Goal: Navigation & Orientation: Find specific page/section

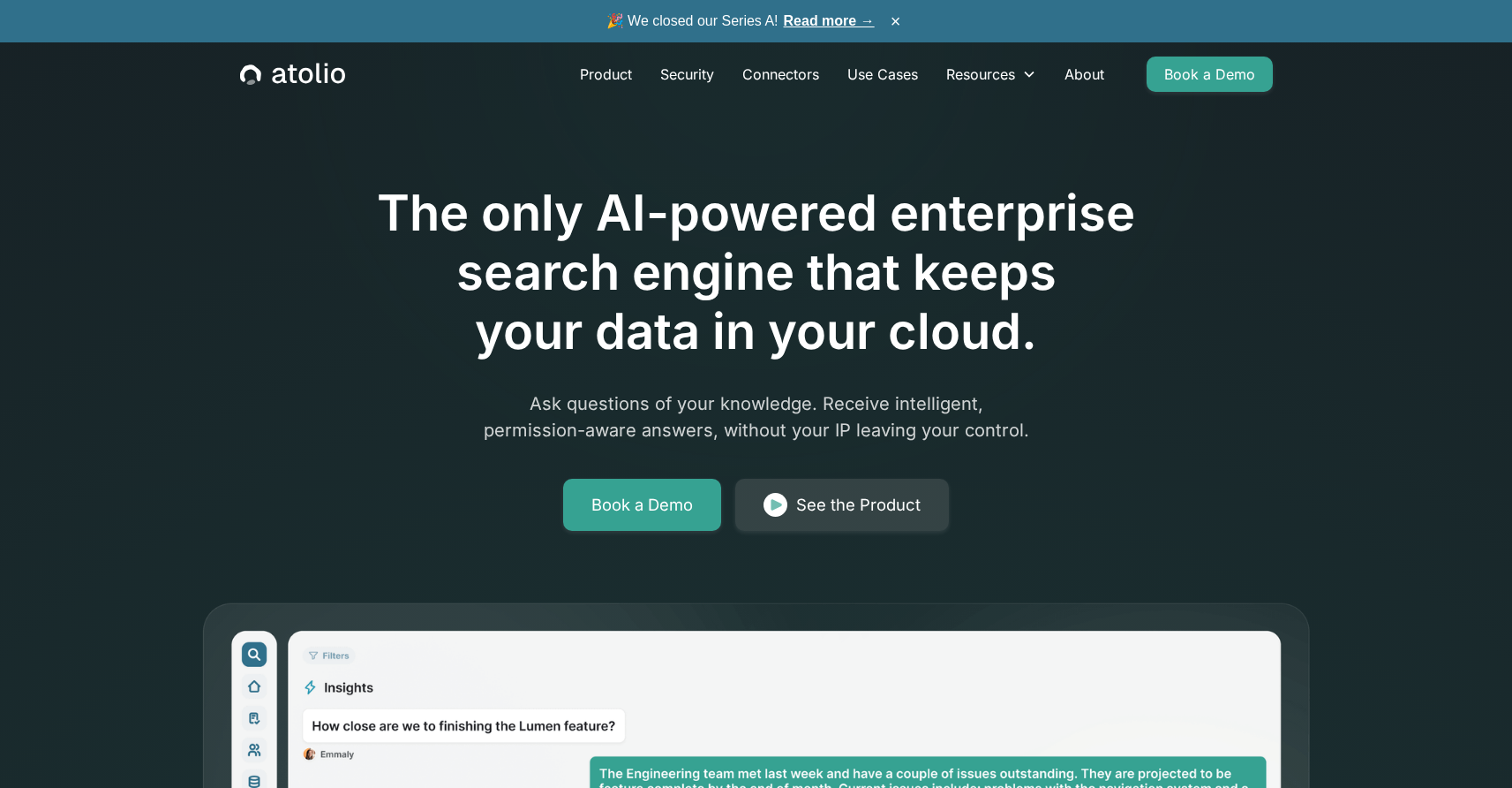
click at [292, 71] on icon "home" at bounding box center [291, 73] width 9 height 18
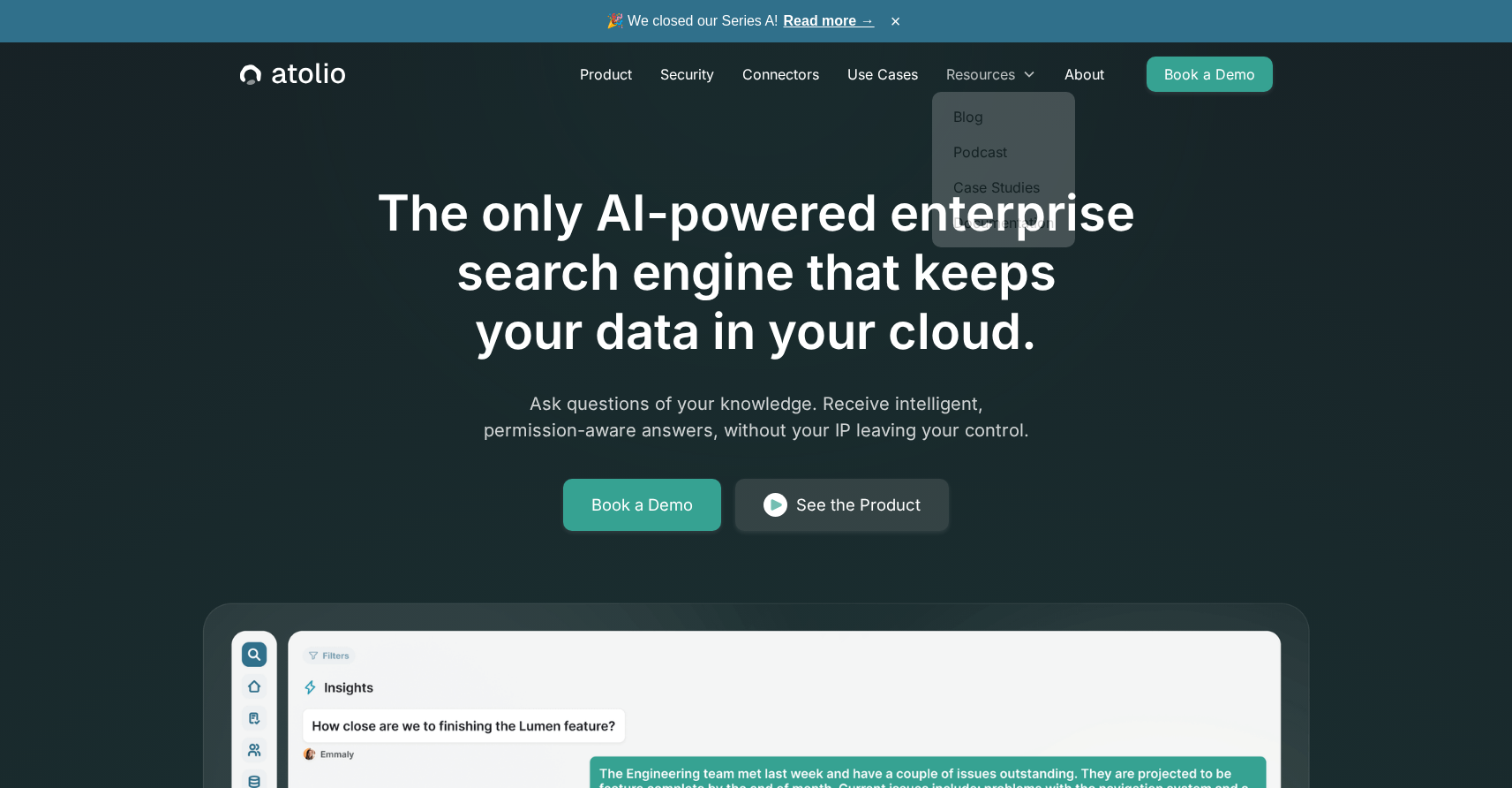
click at [1018, 78] on div "Resources" at bounding box center [991, 74] width 119 height 36
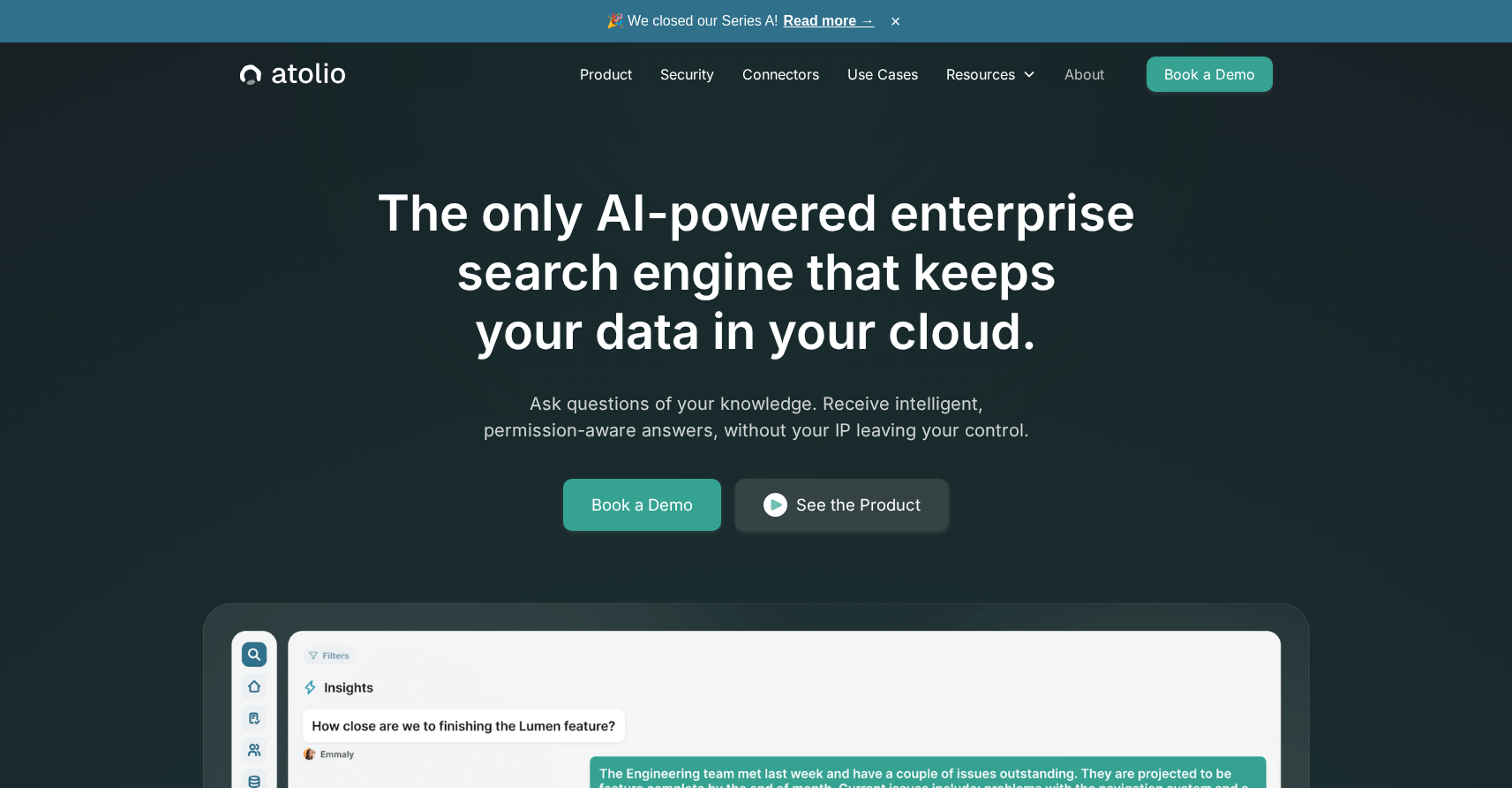
click at [1067, 80] on link "About" at bounding box center [1084, 74] width 68 height 36
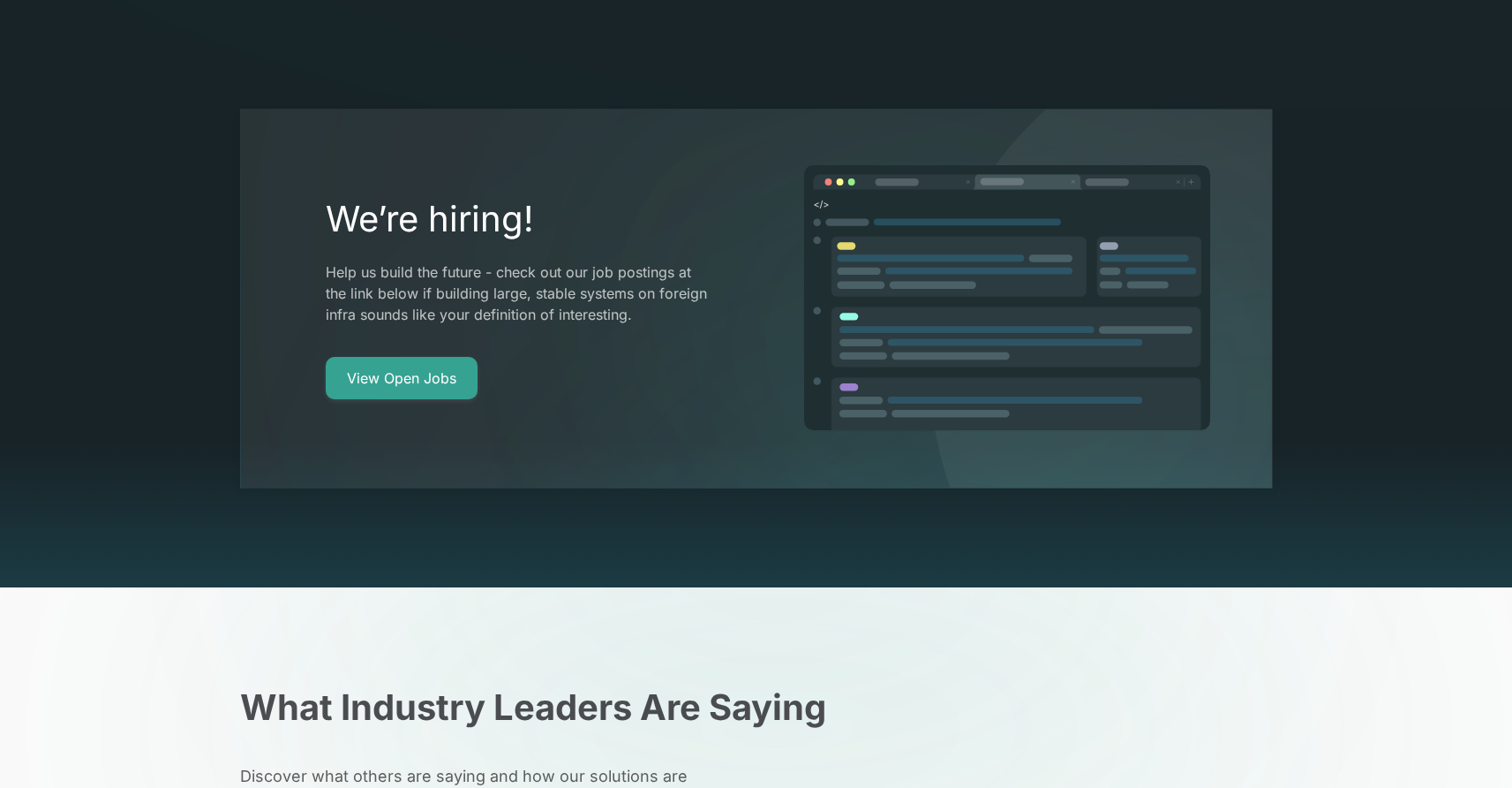
scroll to position [3414, 0]
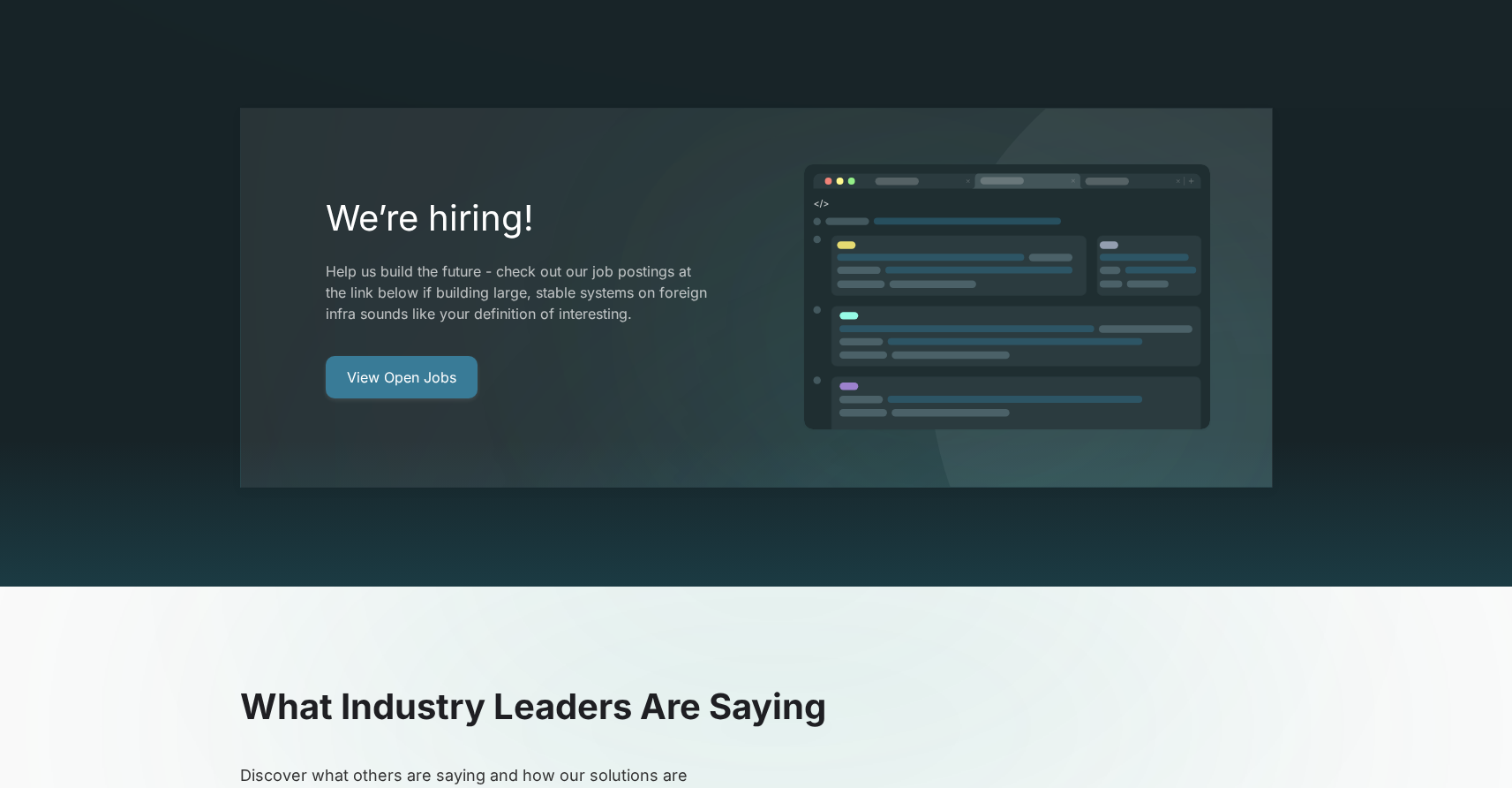
click at [438, 356] on link "View Open Jobs" at bounding box center [401, 377] width 151 height 42
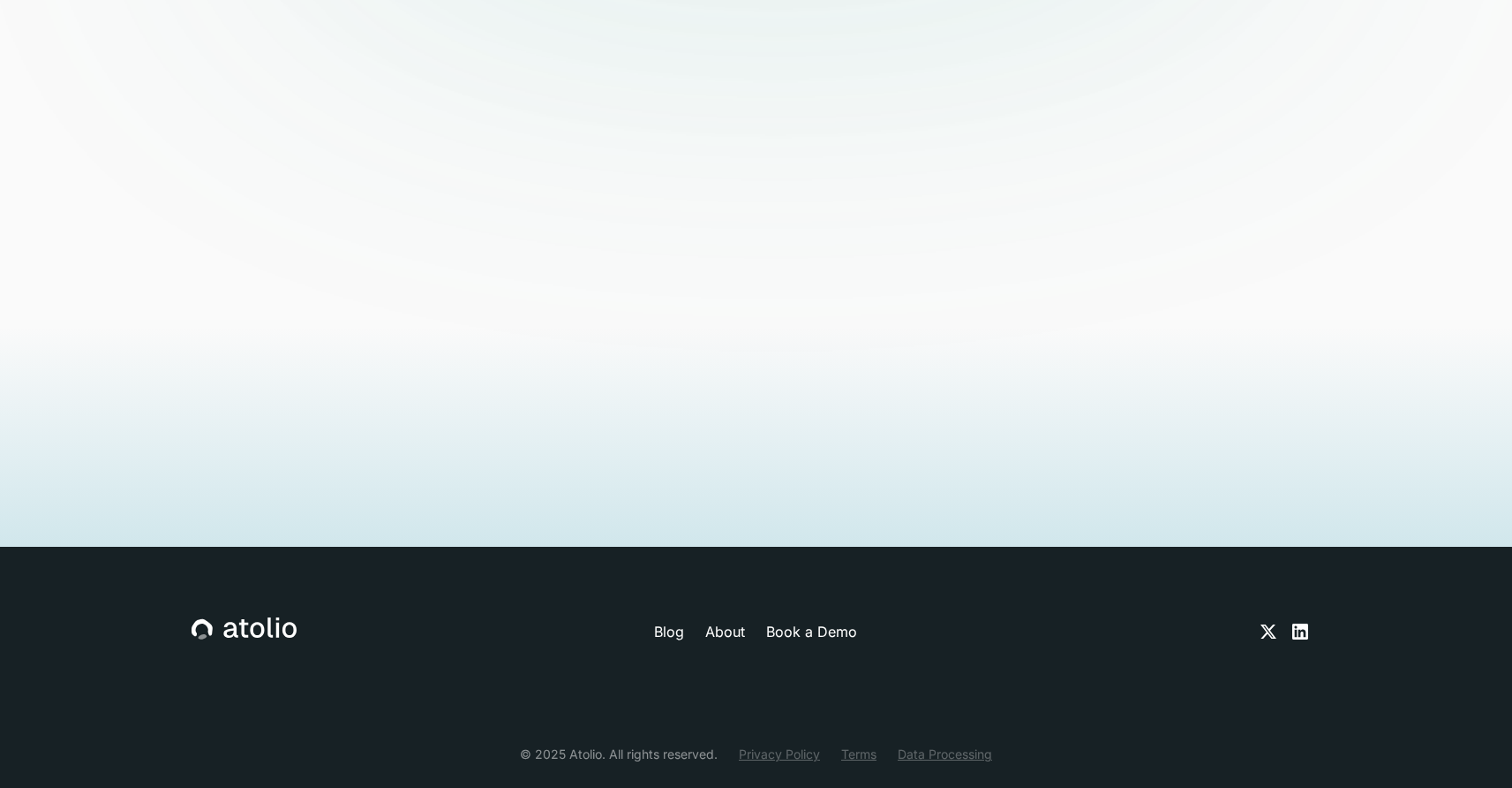
scroll to position [4263, 0]
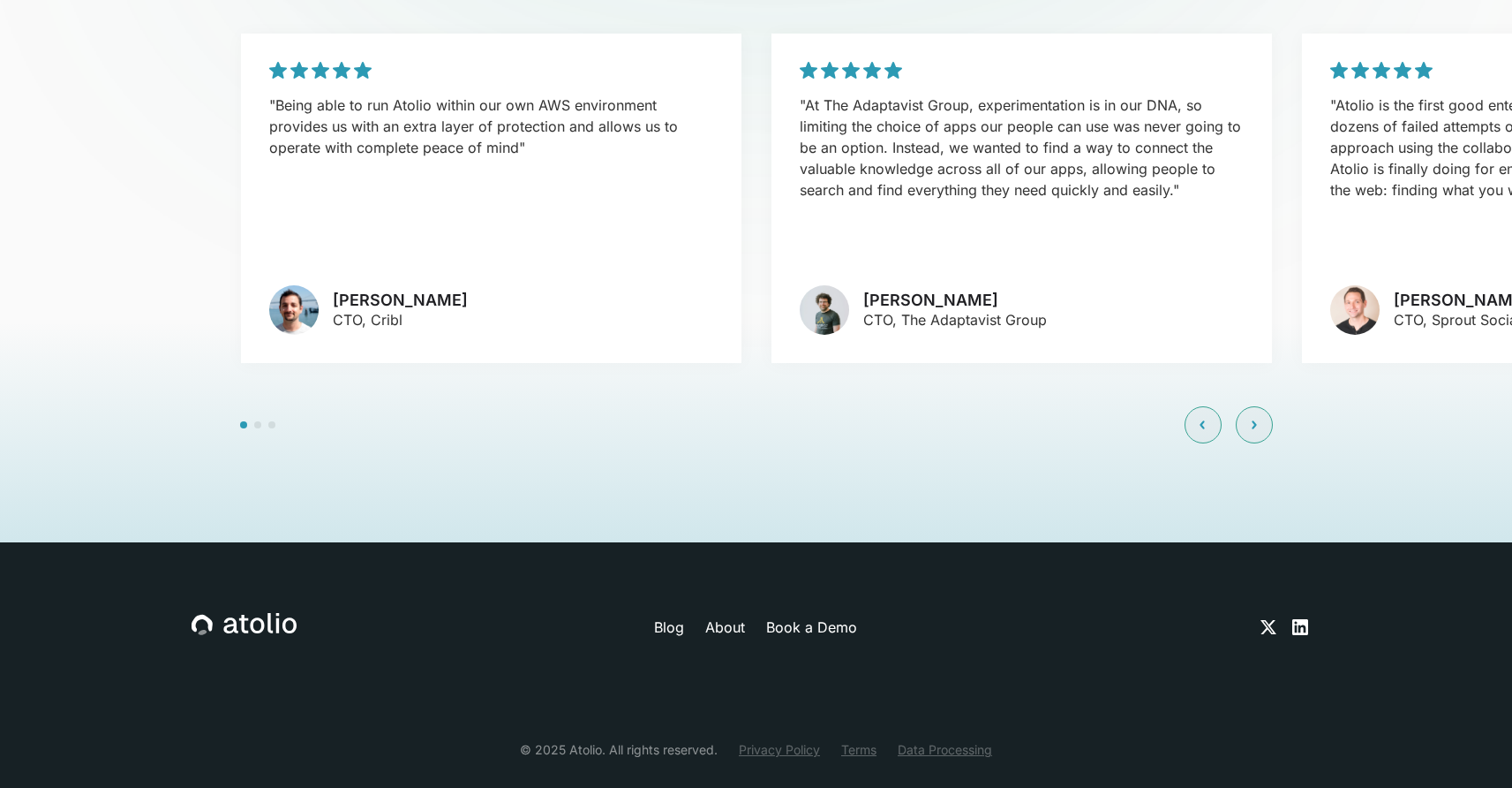
click at [234, 618] on icon at bounding box center [230, 626] width 14 height 15
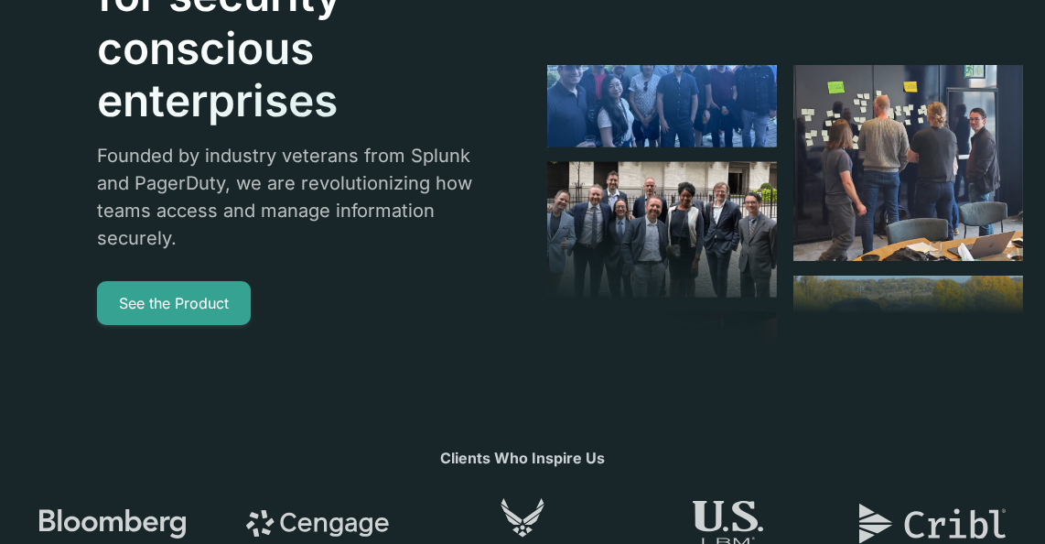
scroll to position [0, 0]
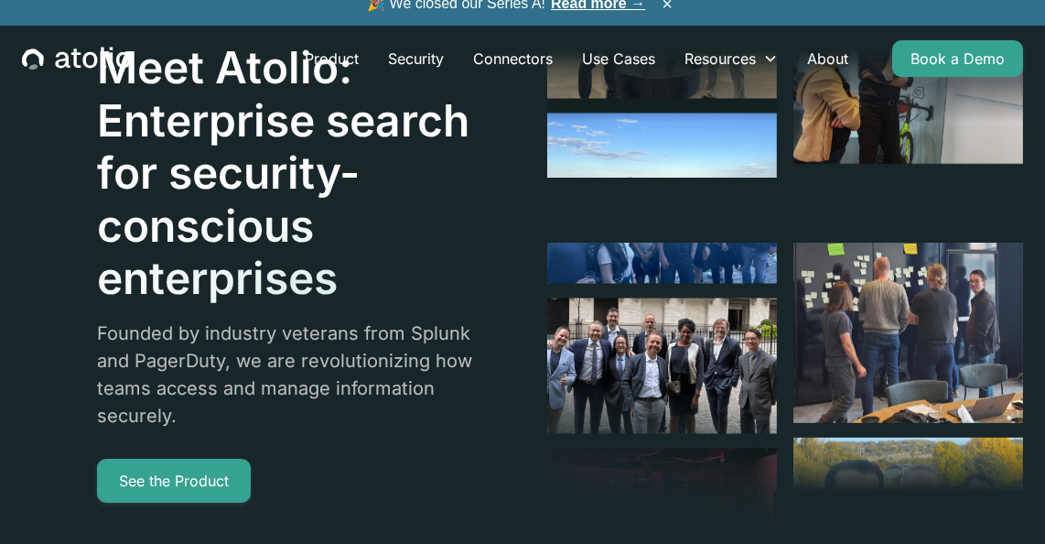
click at [85, 60] on icon "home" at bounding box center [89, 60] width 15 height 16
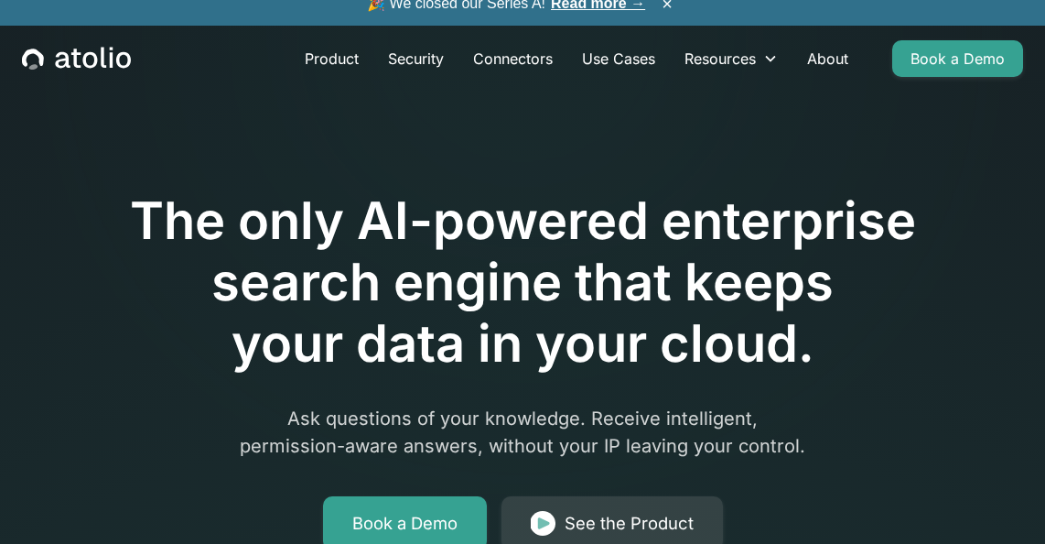
click at [417, 177] on div at bounding box center [522, 139] width 937 height 103
